Goal: Find specific page/section: Find specific page/section

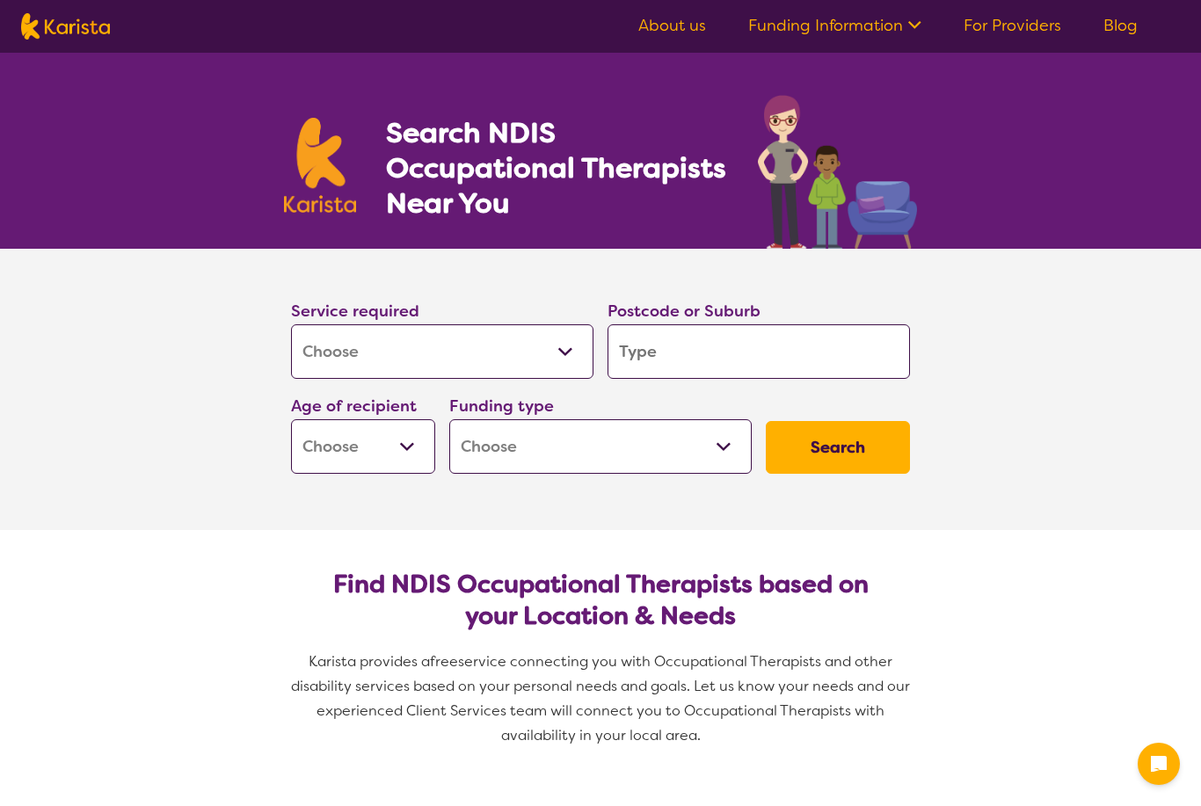
select select "[MEDICAL_DATA]"
click at [361, 354] on select "Allied Health Assistant Assessment ([MEDICAL_DATA] or [MEDICAL_DATA]) Behaviour…" at bounding box center [442, 351] width 302 height 54
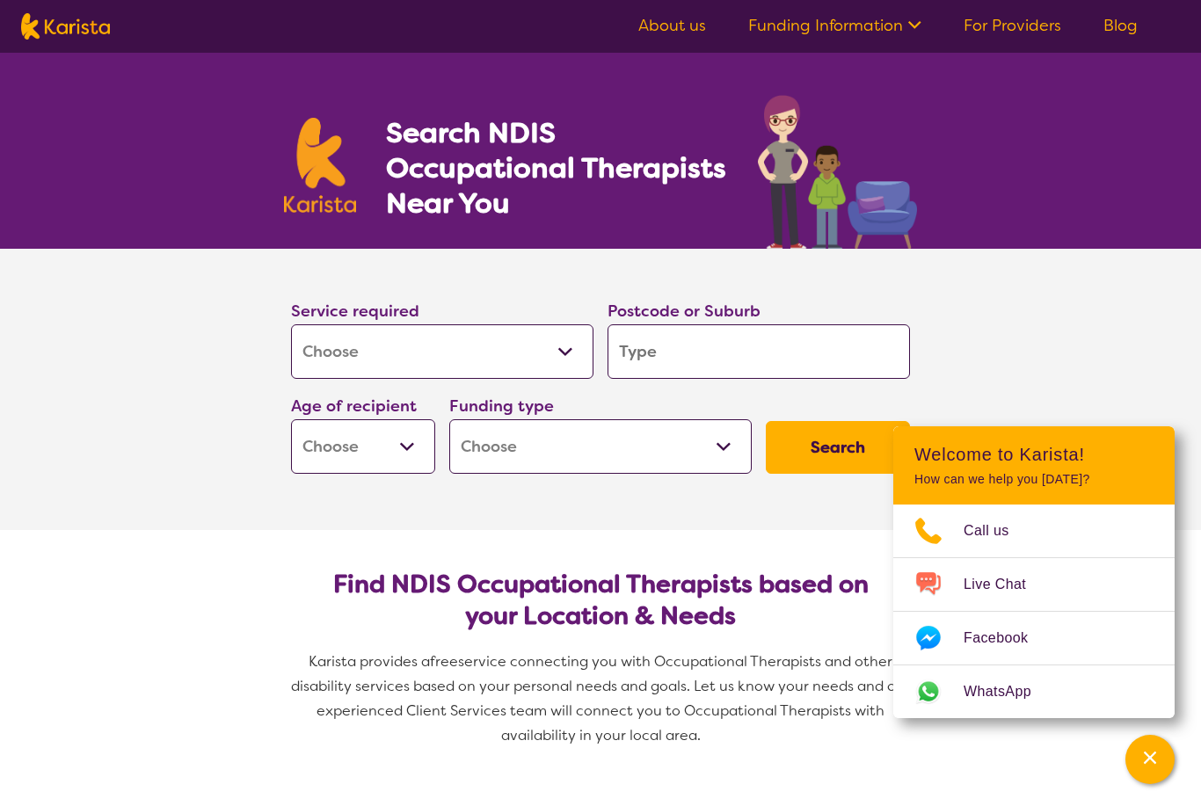
click at [53, 513] on section "Service required Allied Health Assistant Assessment ([MEDICAL_DATA] or [MEDICAL…" at bounding box center [600, 389] width 1201 height 281
click at [749, 361] on input "search" at bounding box center [758, 351] width 302 height 54
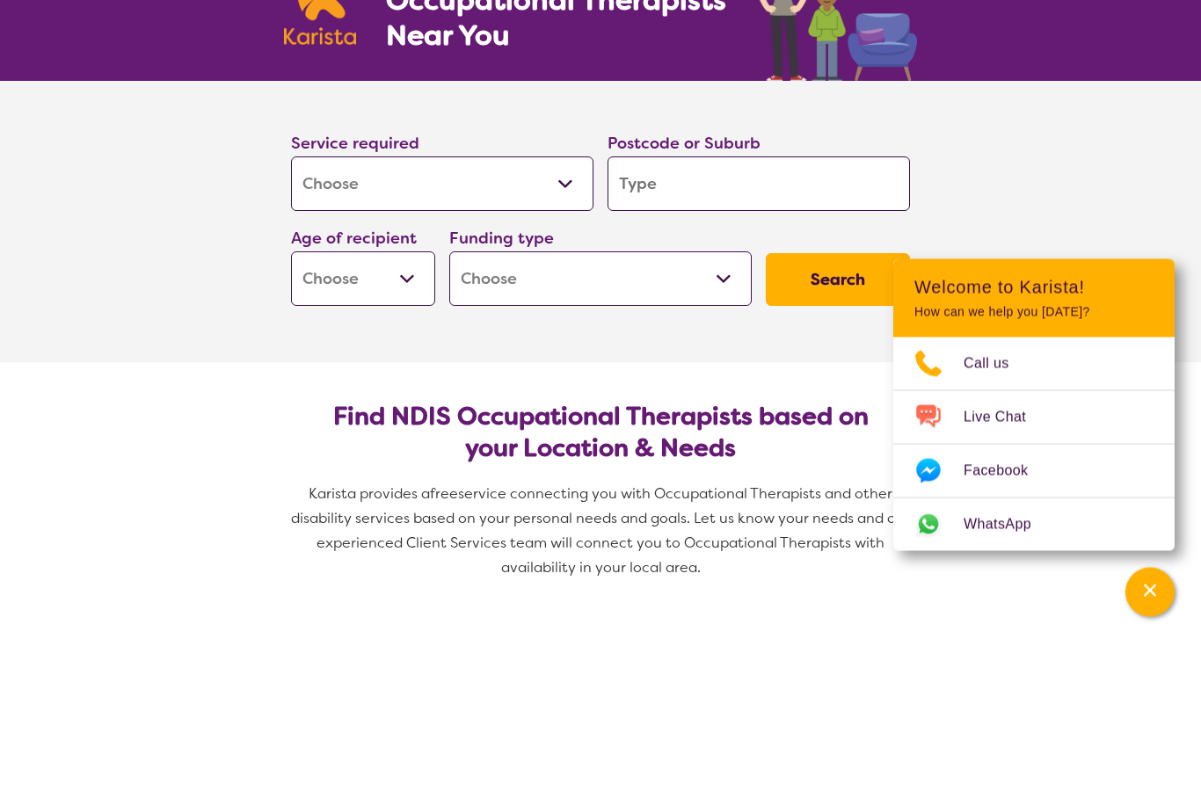
type input "3"
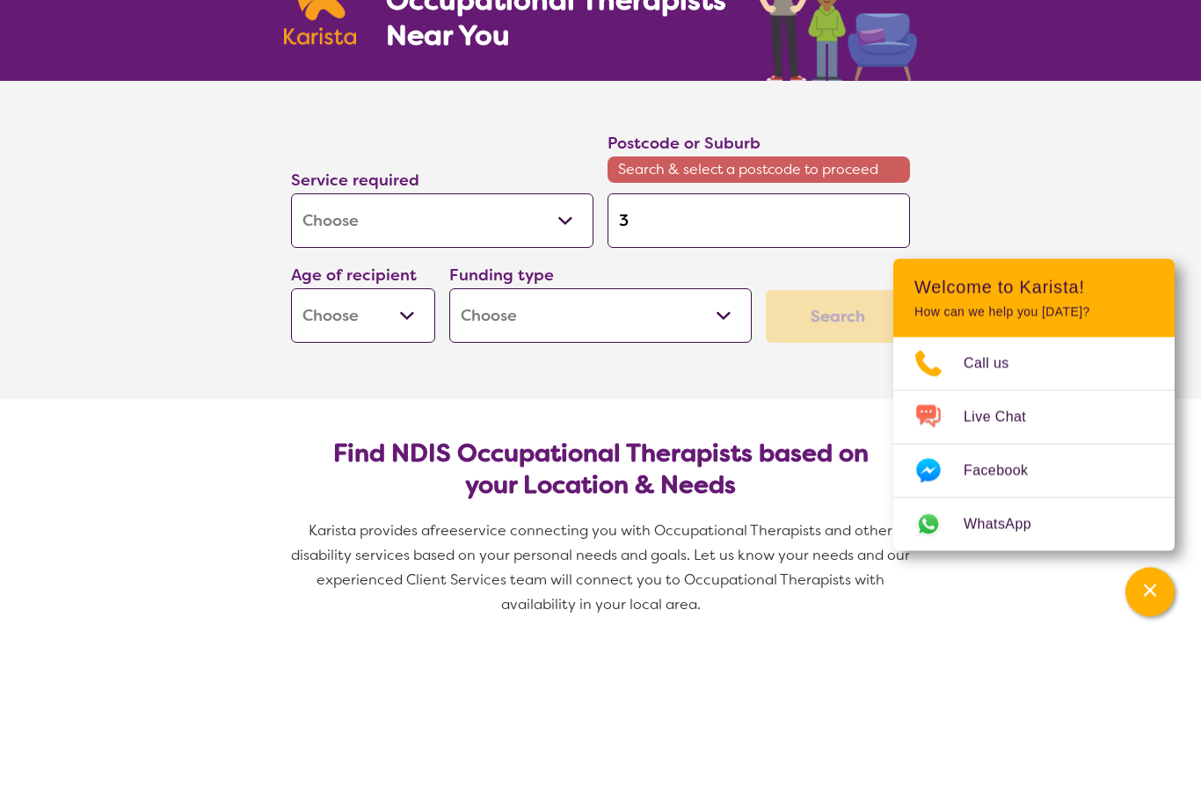
type input "30"
type input "306"
type input "3064"
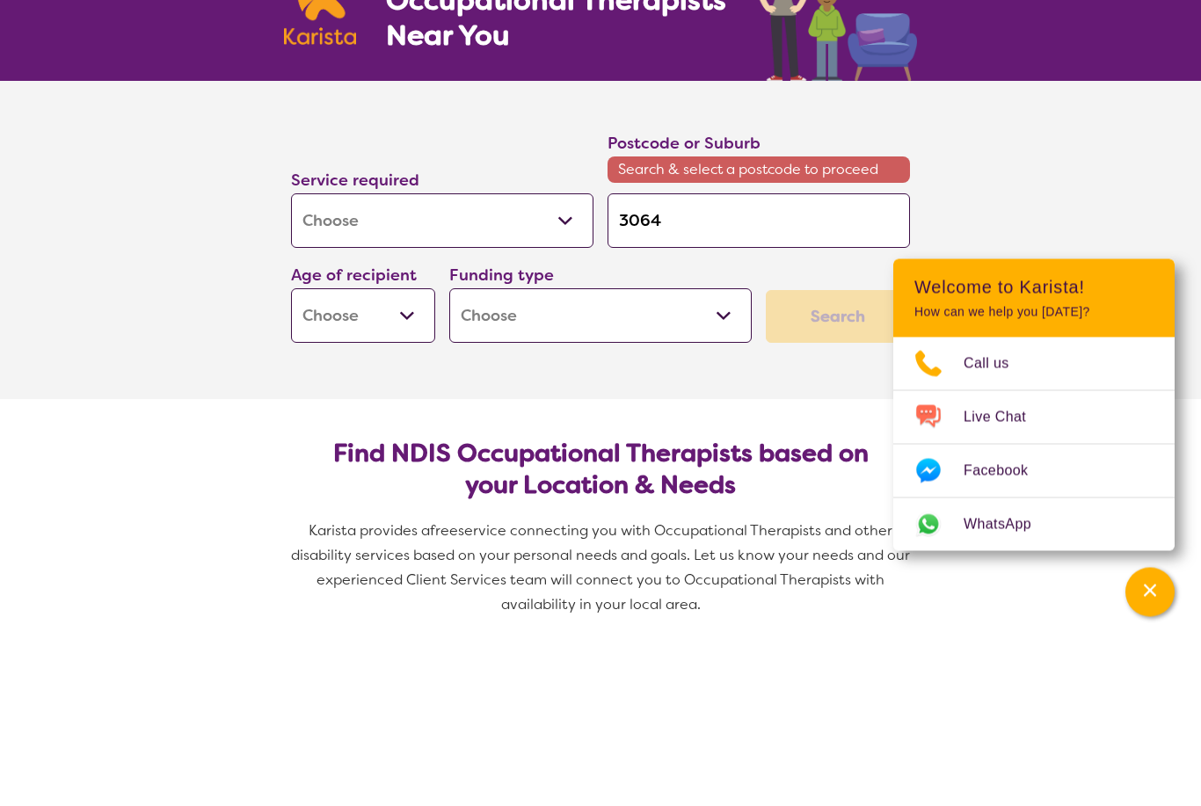
type input "3064"
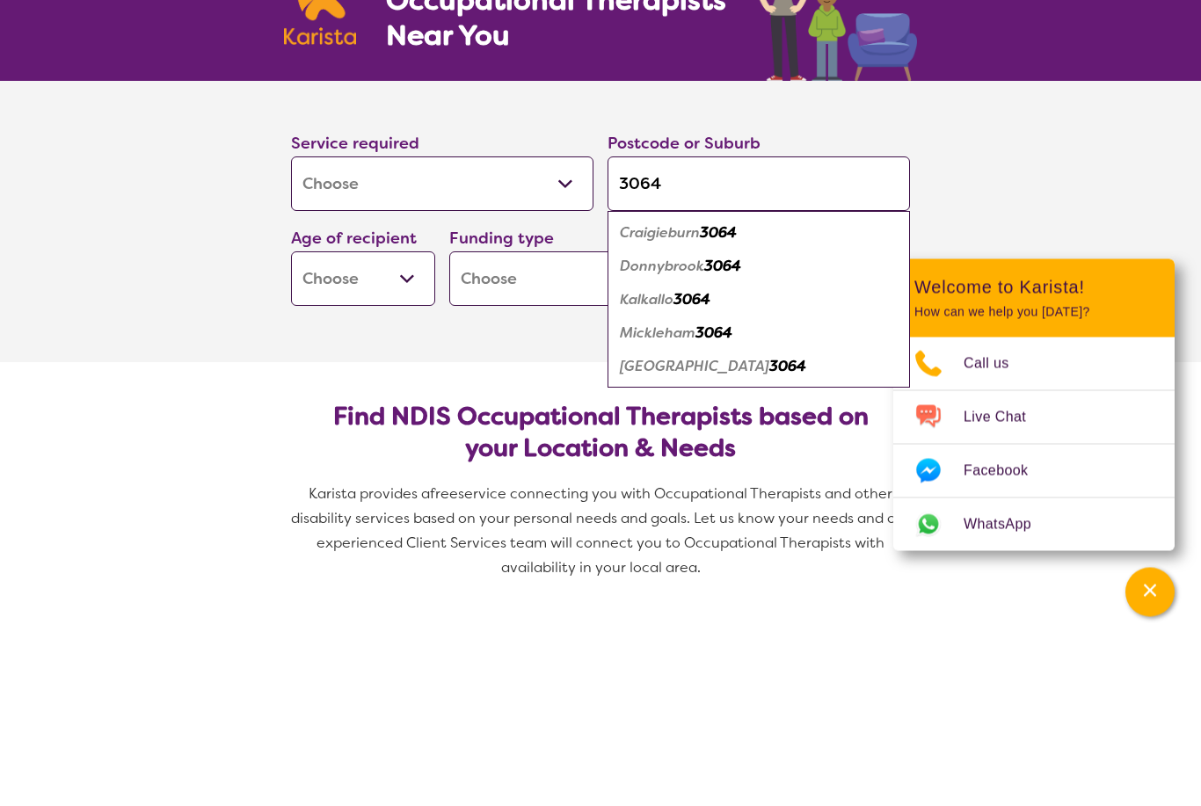
type input "3064"
click at [358, 419] on select "Early Childhood - 0 to 9 Child - 10 to 11 Adolescent - 12 to 17 Adult - 18 to 6…" at bounding box center [363, 446] width 144 height 54
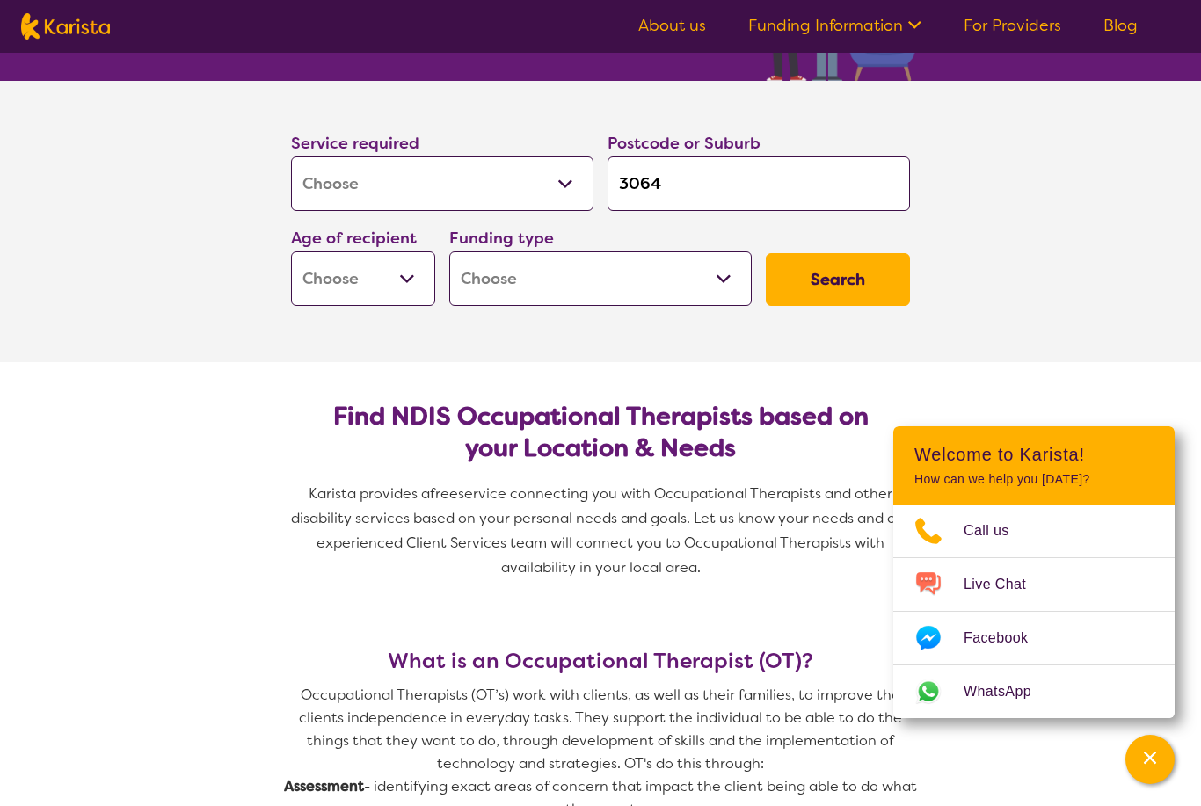
select select "AS"
click at [503, 285] on select "Home Care Package (HCP) National Disability Insurance Scheme (NDIS) I don't know" at bounding box center [600, 278] width 302 height 54
select select "NDIS"
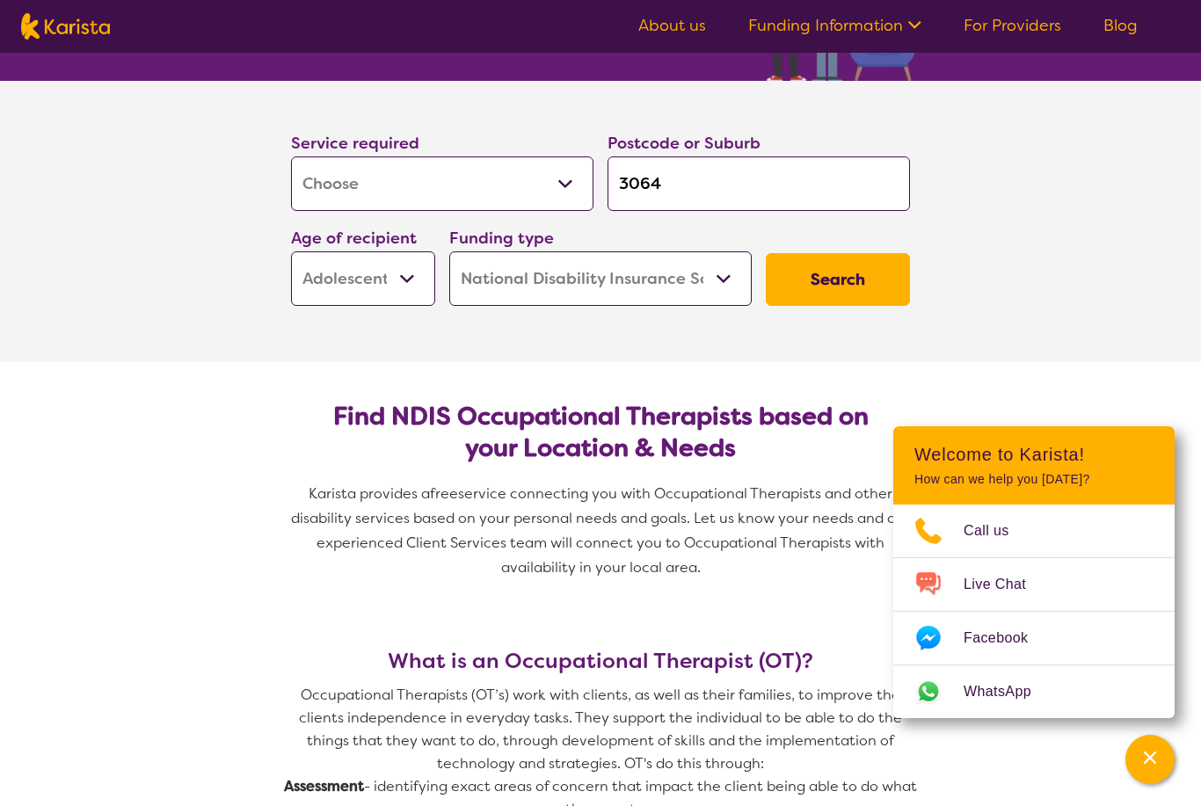
click at [853, 294] on button "Search" at bounding box center [838, 279] width 144 height 53
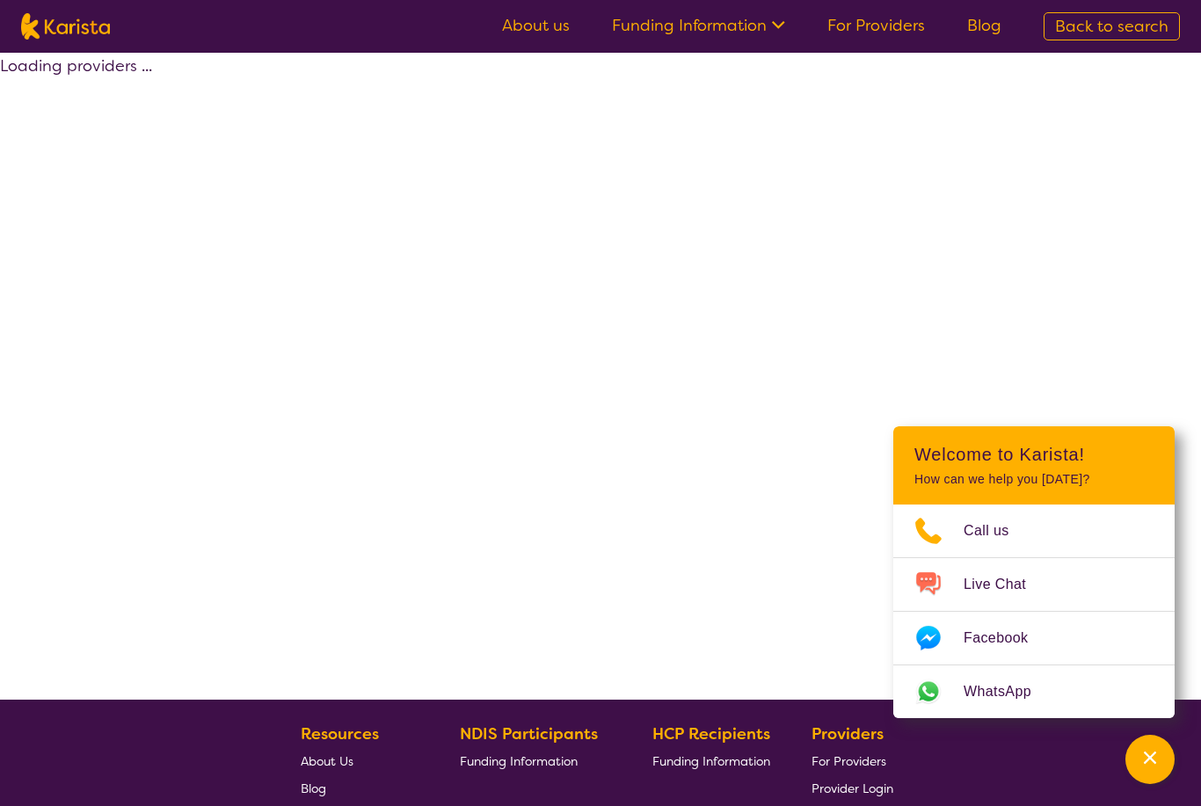
select select "by_score"
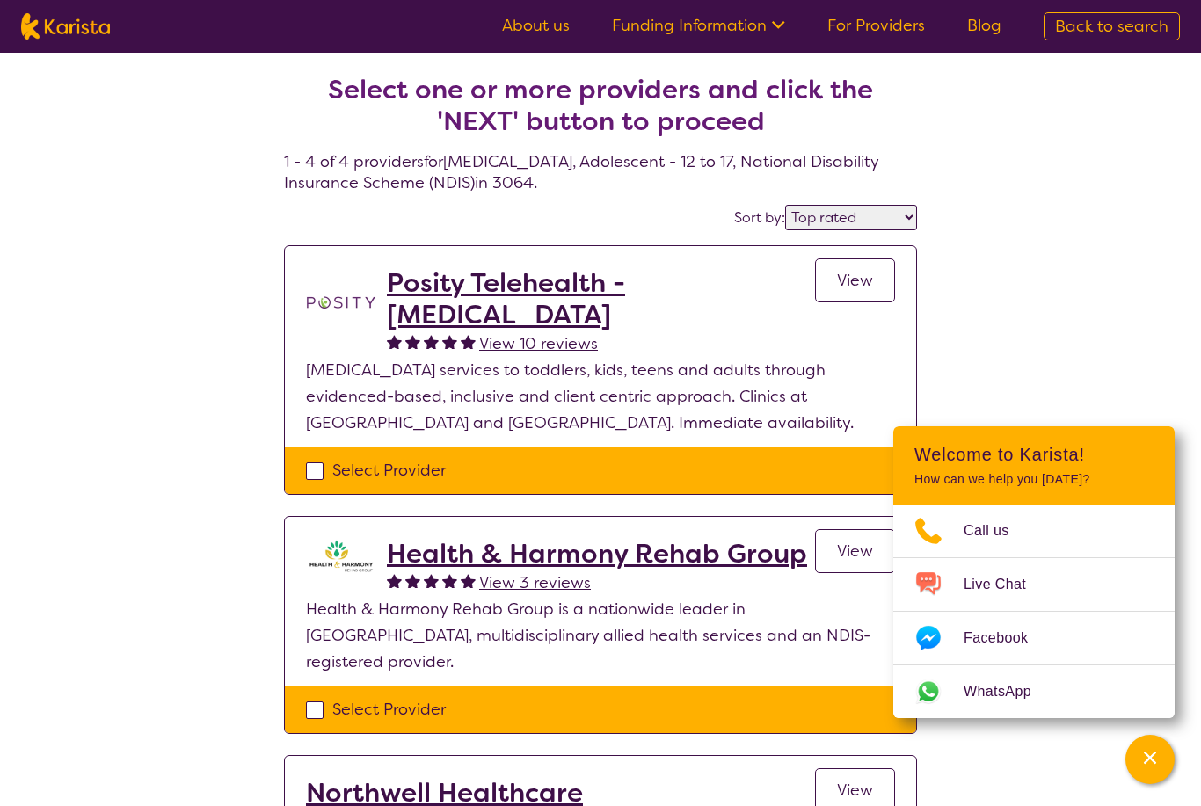
click at [537, 337] on span "View 10 reviews" at bounding box center [538, 343] width 119 height 21
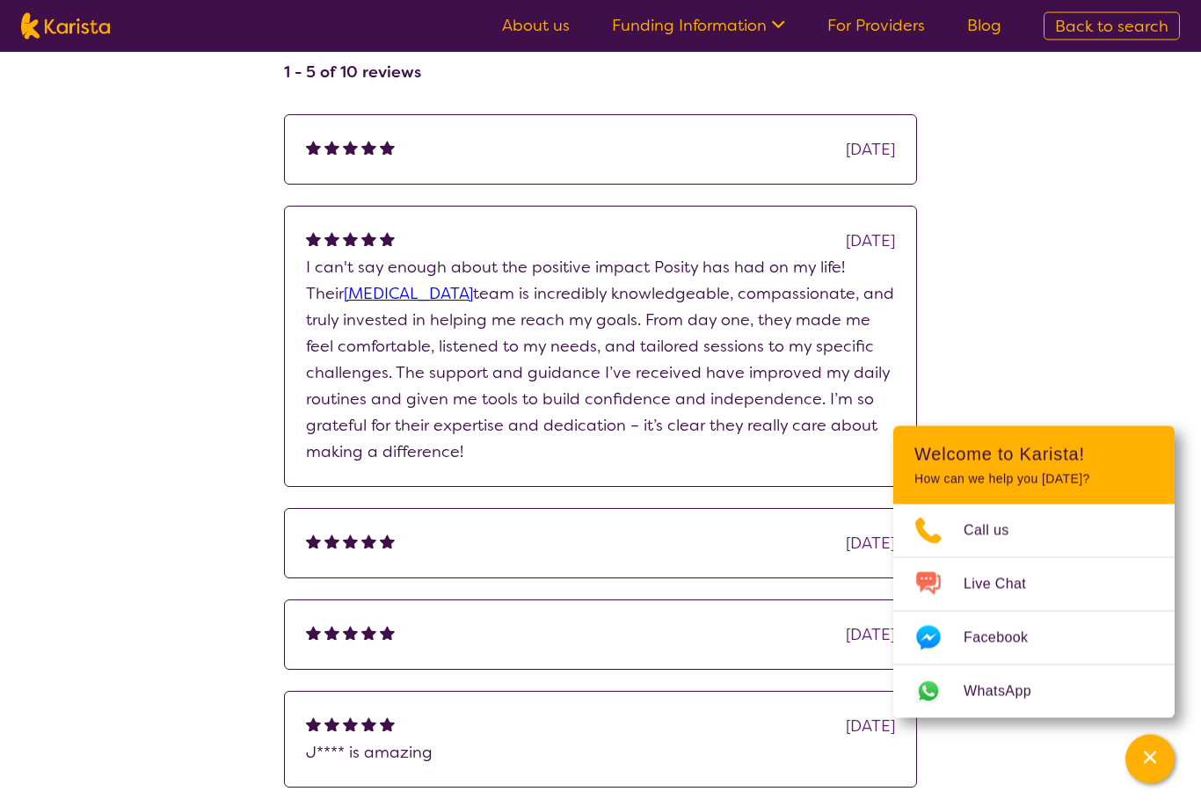
scroll to position [287, 0]
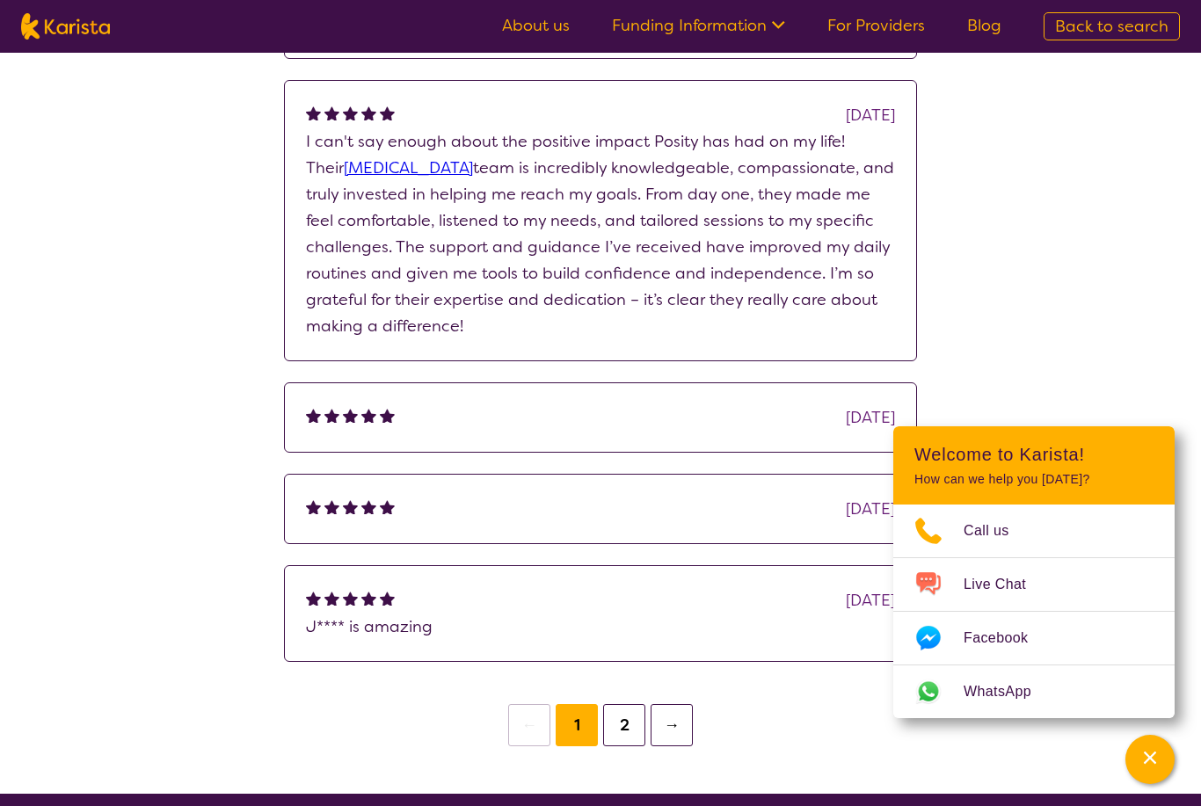
click at [619, 728] on button "2" at bounding box center [624, 725] width 42 height 42
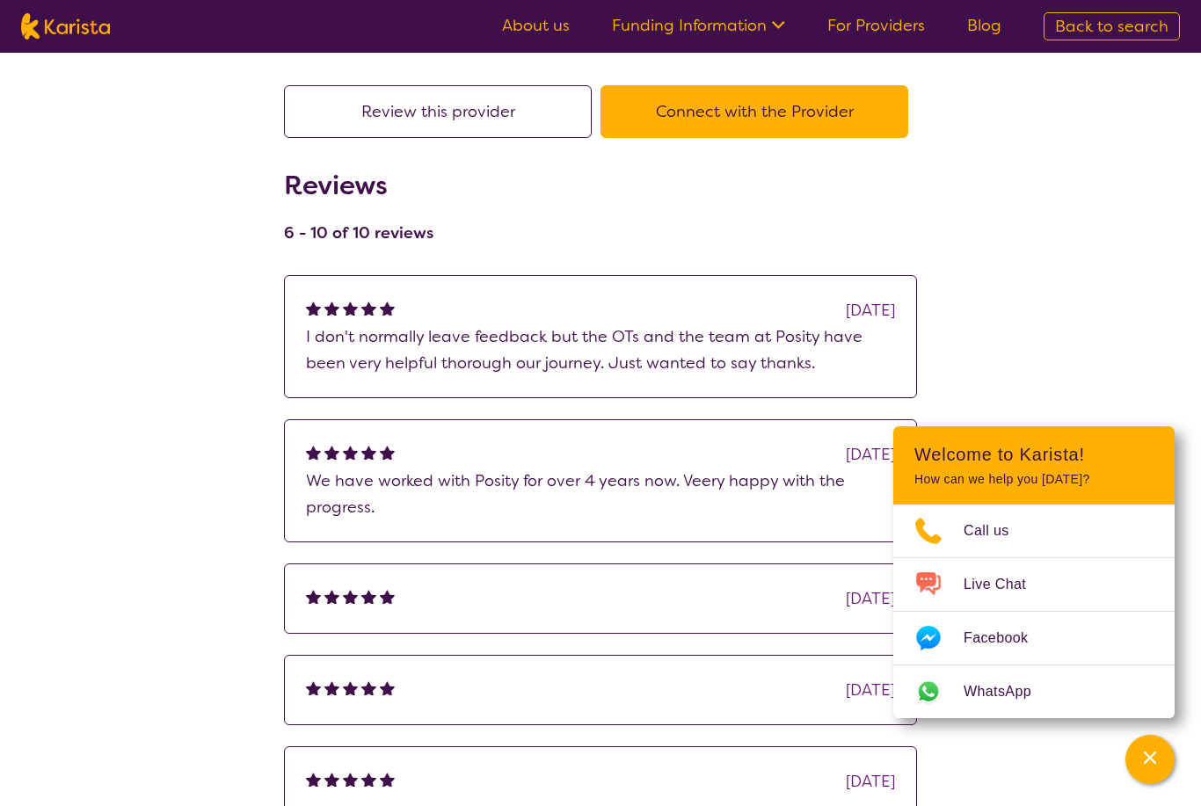
scroll to position [123, 0]
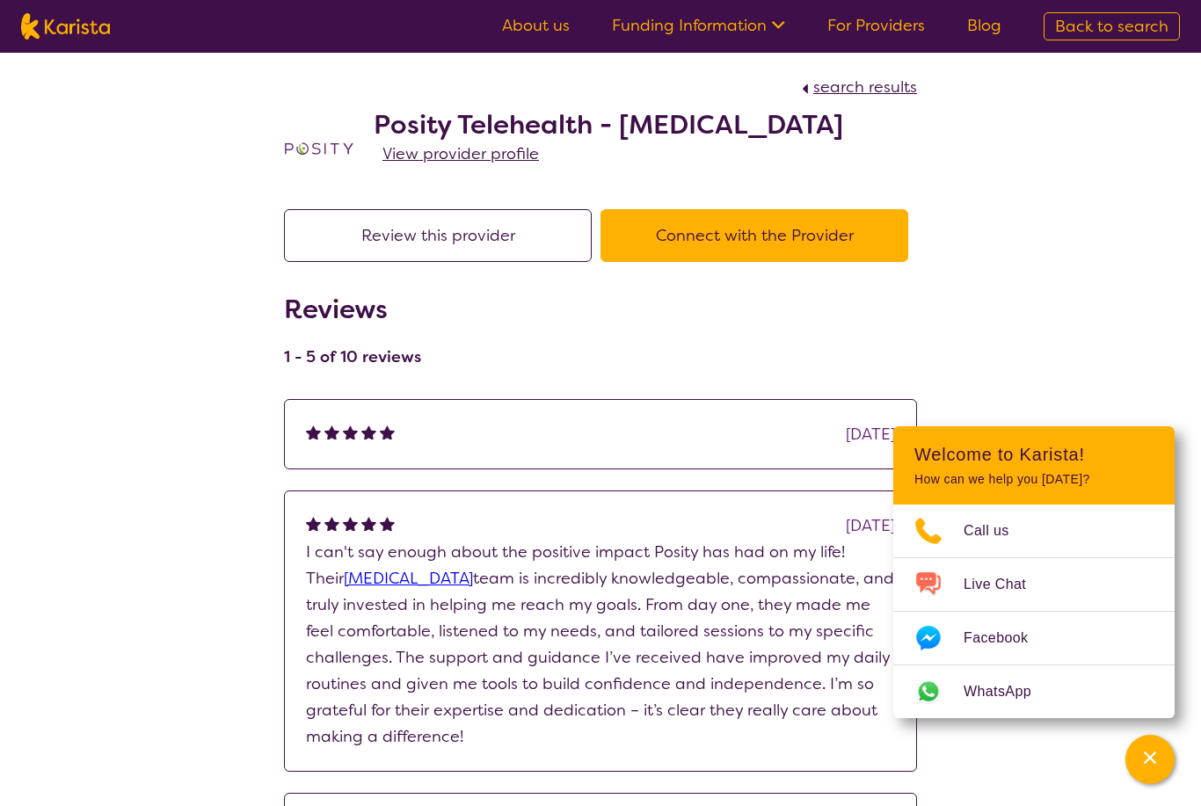
click at [830, 249] on button "Connect with the Provider" at bounding box center [754, 235] width 308 height 53
